Goal: Use online tool/utility: Utilize a website feature to perform a specific function

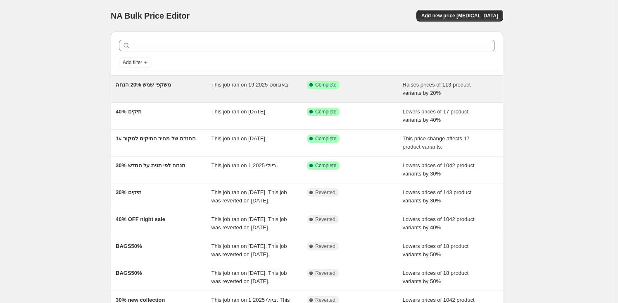
click at [269, 88] on div "This job ran on 19 באוגוסט 2025." at bounding box center [260, 89] width 96 height 17
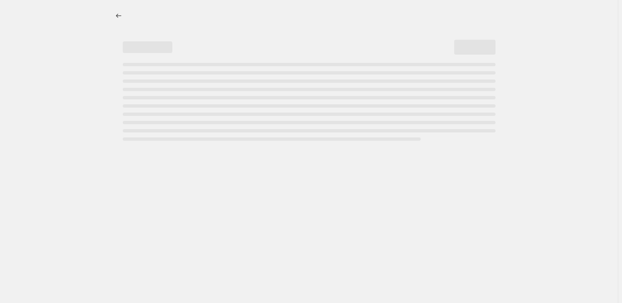
select select "percentage"
select select "product_type"
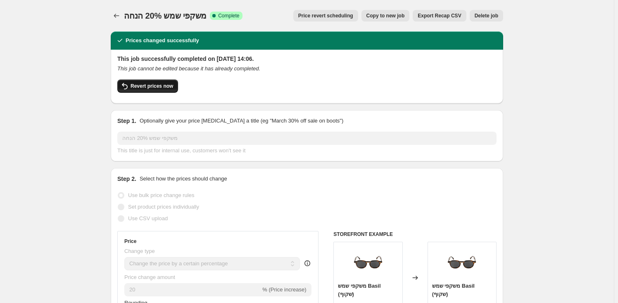
click at [158, 87] on span "Revert prices now" at bounding box center [152, 86] width 43 height 7
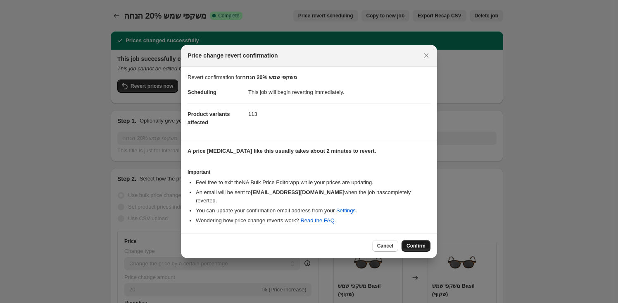
click at [412, 242] on span "Confirm" at bounding box center [416, 245] width 19 height 7
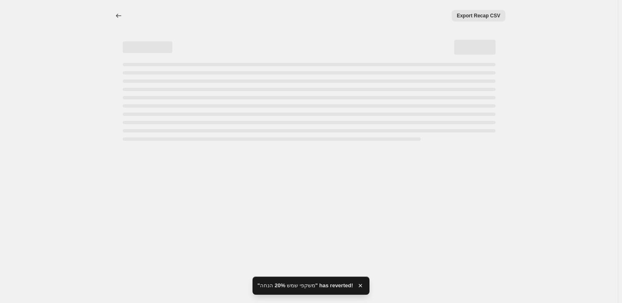
select select "percentage"
select select "product_type"
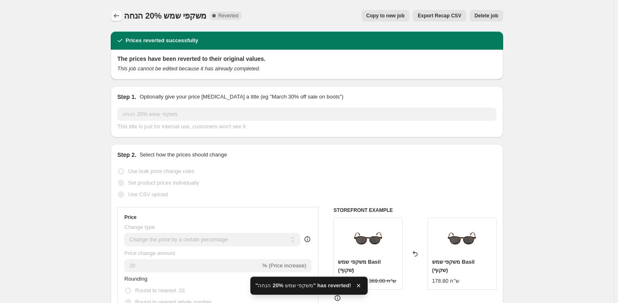
click at [121, 19] on icon "Price change jobs" at bounding box center [116, 16] width 8 height 8
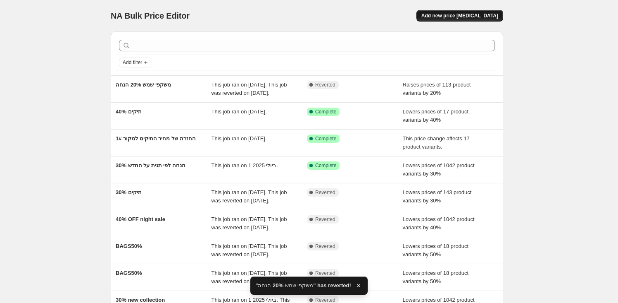
click at [479, 13] on span "Add new price [MEDICAL_DATA]" at bounding box center [460, 15] width 77 height 7
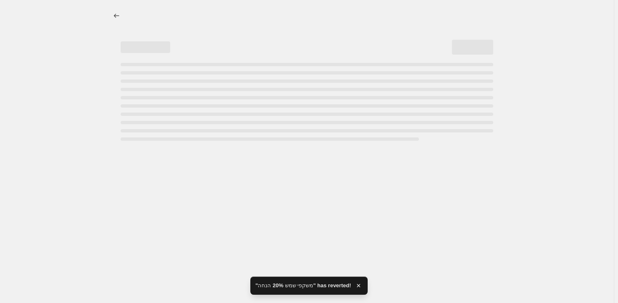
select select "percentage"
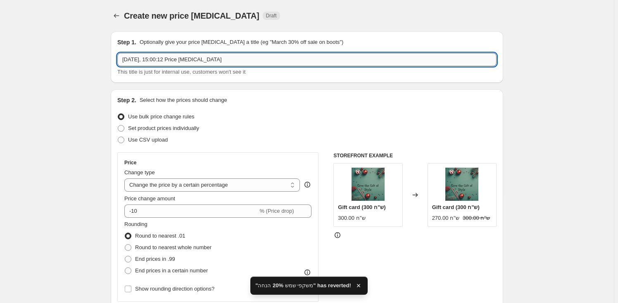
click at [216, 56] on input "[DATE], 15:00:12 Price [MEDICAL_DATA]" at bounding box center [306, 59] width 379 height 13
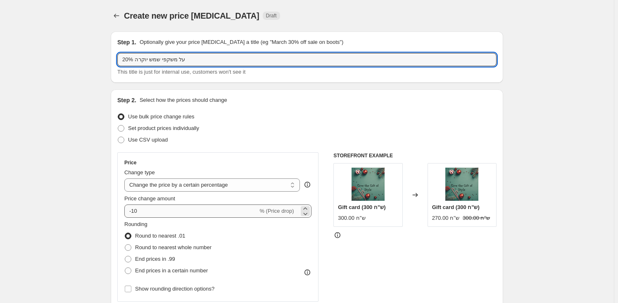
type input "20% על משקפי שמש יוקרה"
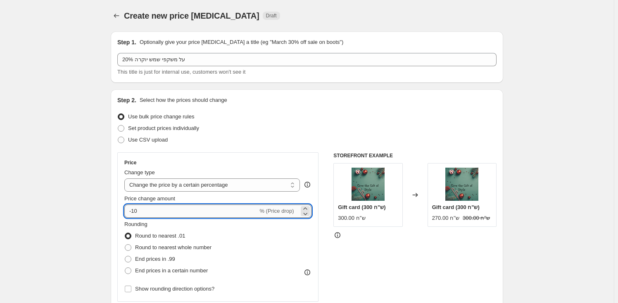
drag, startPoint x: 133, startPoint y: 214, endPoint x: 156, endPoint y: 206, distance: 24.8
click at [156, 206] on input "-10" at bounding box center [190, 210] width 133 height 13
type input "-20"
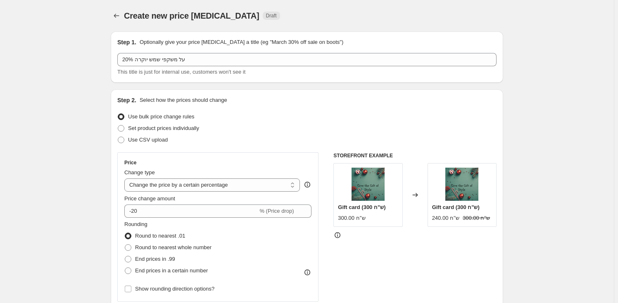
click at [269, 132] on div "Set product prices individually" at bounding box center [306, 128] width 379 height 12
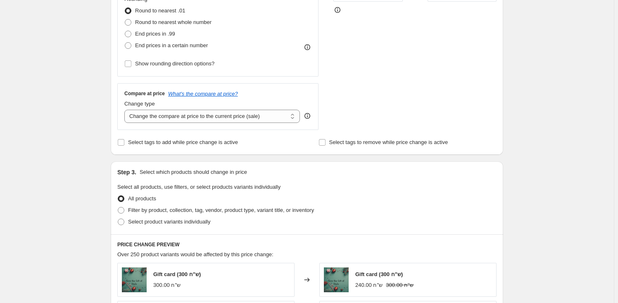
scroll to position [225, 0]
click at [237, 209] on span "Filter by product, collection, tag, vendor, product type, variant title, or inv…" at bounding box center [221, 209] width 186 height 6
click at [118, 207] on input "Filter by product, collection, tag, vendor, product type, variant title, or inv…" at bounding box center [118, 206] width 0 height 0
radio input "true"
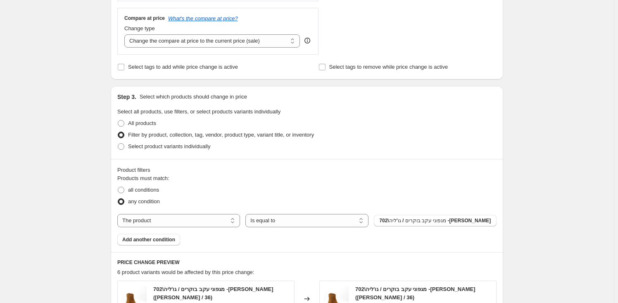
scroll to position [300, 0]
click at [188, 217] on select "The product The product's collection The product's tag The product's vendor The…" at bounding box center [178, 219] width 123 height 13
select select "tag"
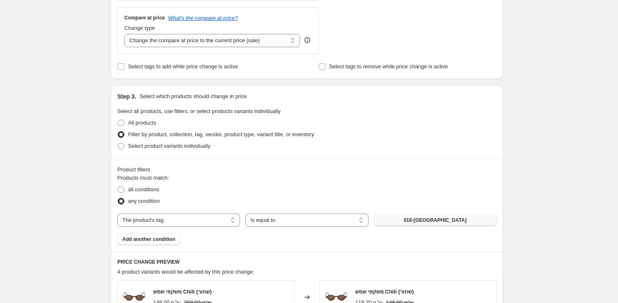
click at [426, 219] on span "016-[GEOGRAPHIC_DATA]" at bounding box center [435, 220] width 63 height 7
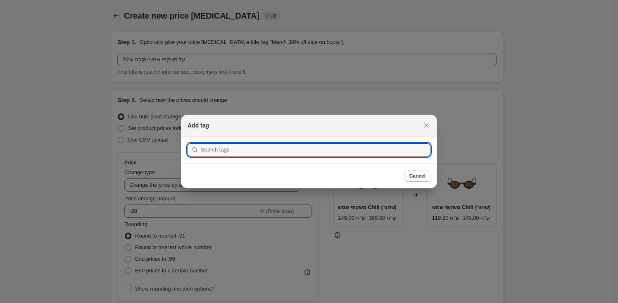
scroll to position [0, 0]
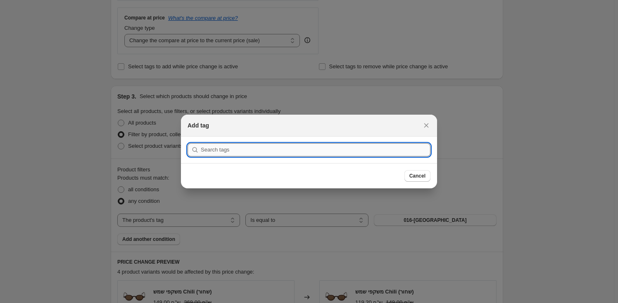
click at [348, 148] on input ":r6s:" at bounding box center [316, 149] width 230 height 13
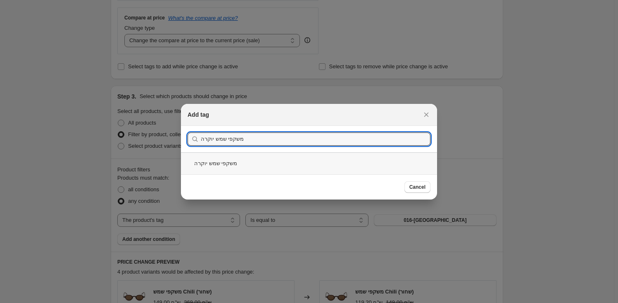
type input "משקפי שמש יוקרה"
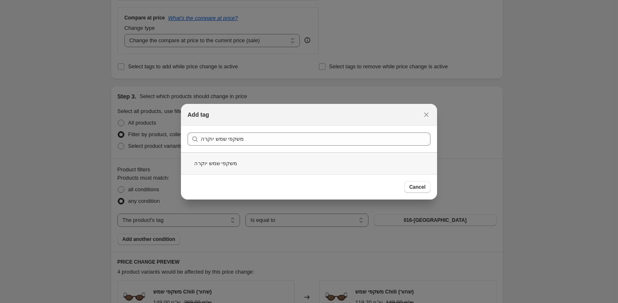
click at [241, 164] on div "משקפי שמש יוקרה" at bounding box center [309, 163] width 256 height 22
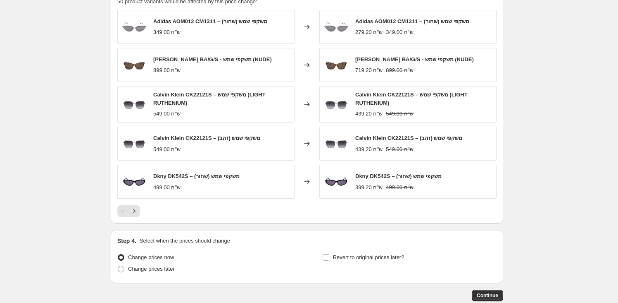
scroll to position [619, 0]
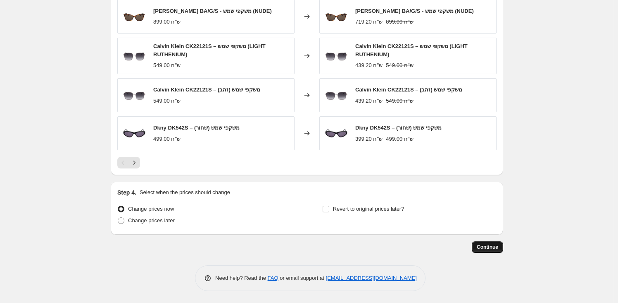
click at [491, 247] on span "Continue" at bounding box center [487, 246] width 21 height 7
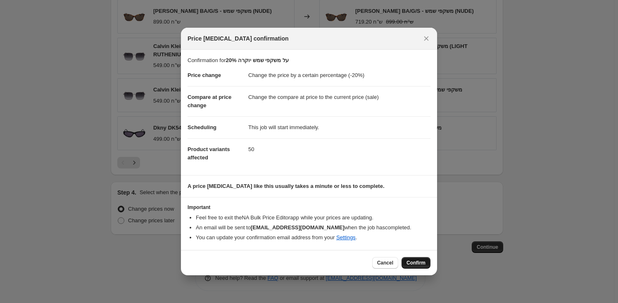
click at [419, 264] on span "Confirm" at bounding box center [416, 262] width 19 height 7
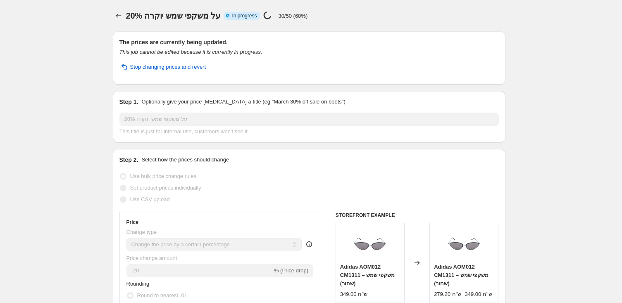
select select "percentage"
select select "tag"
